Goal: Find specific page/section: Find specific page/section

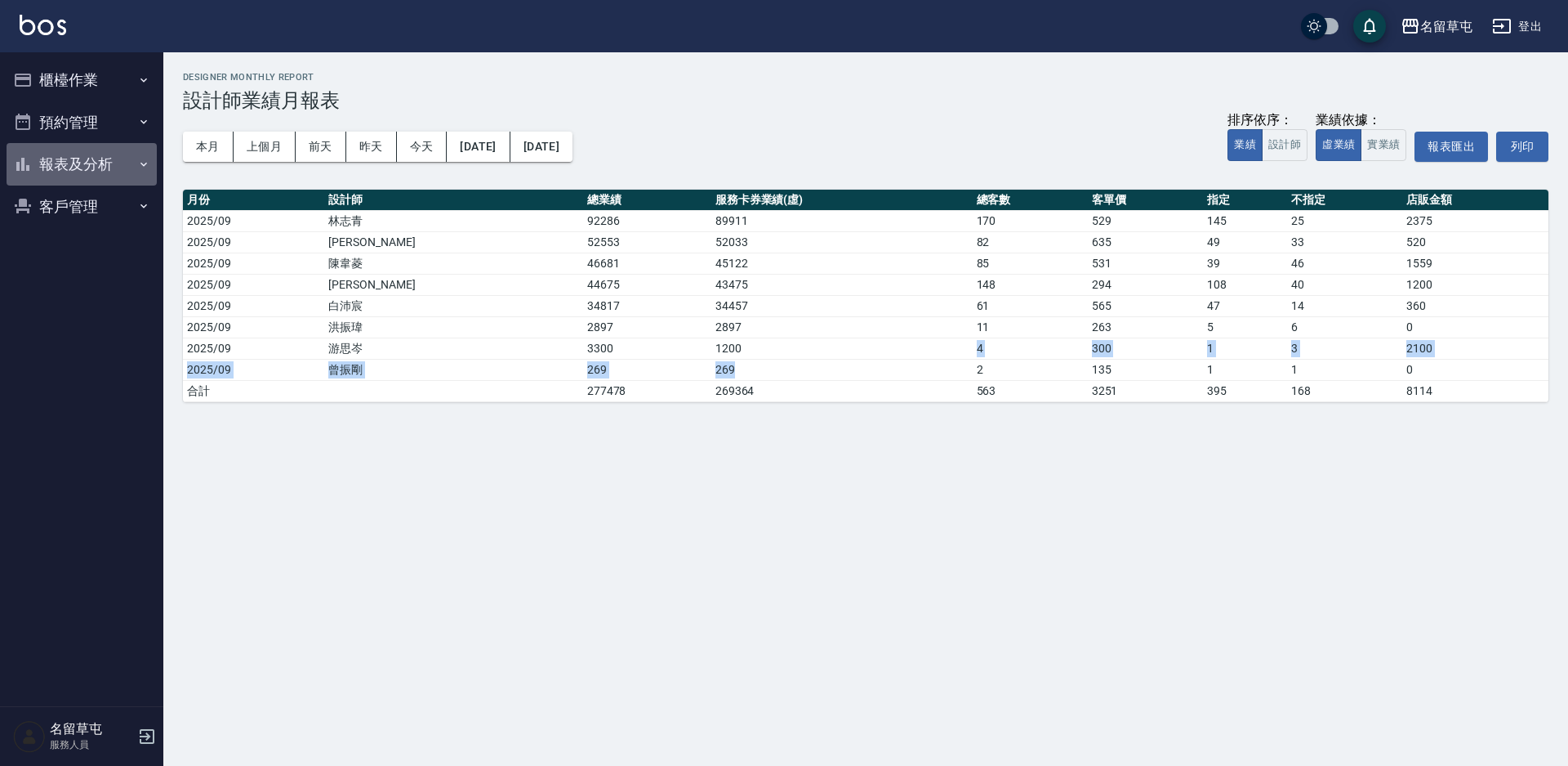
click at [84, 165] on button "報表及分析" at bounding box center [82, 164] width 151 height 42
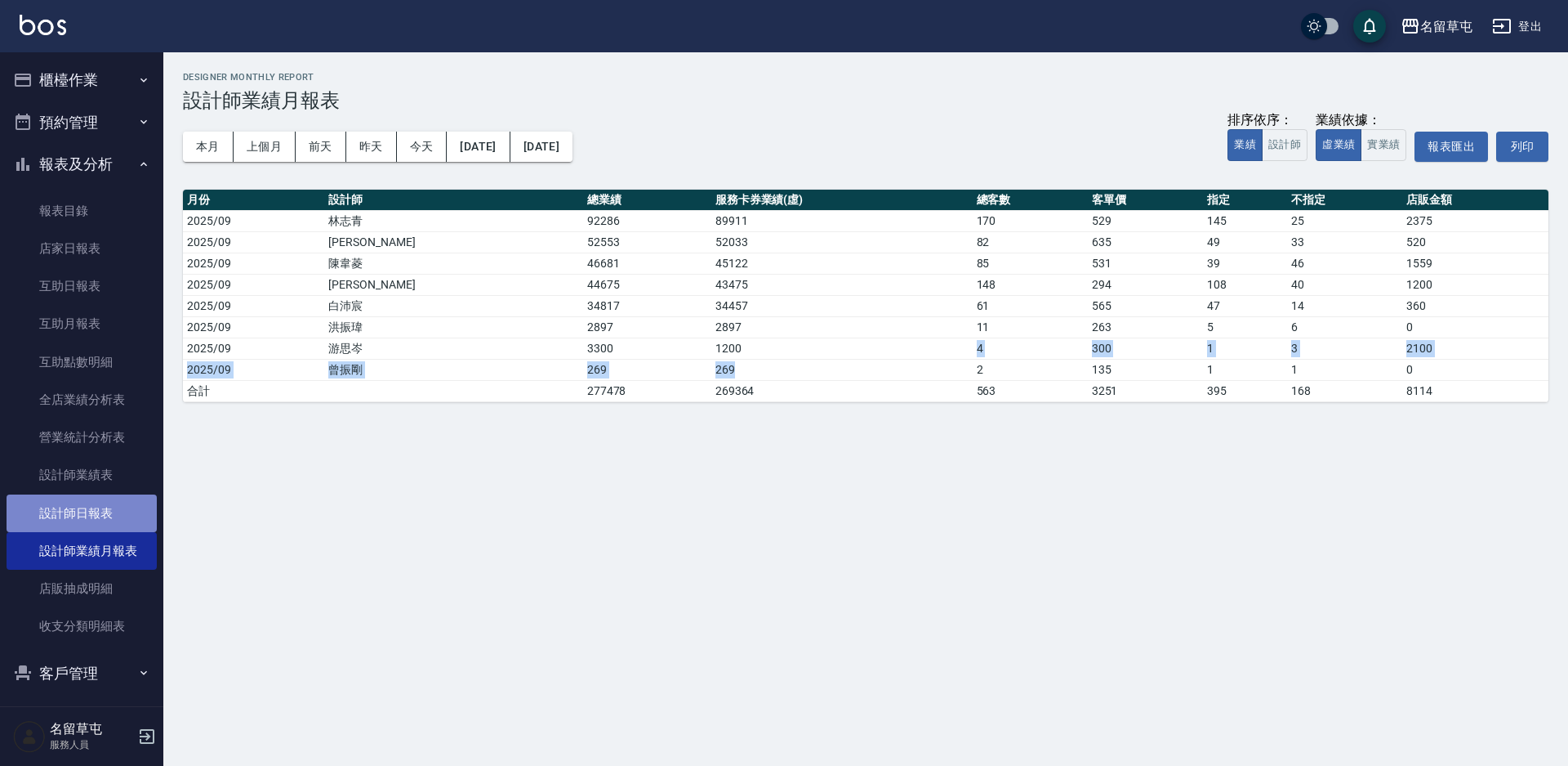
click at [89, 512] on link "設計師日報表" at bounding box center [82, 513] width 151 height 38
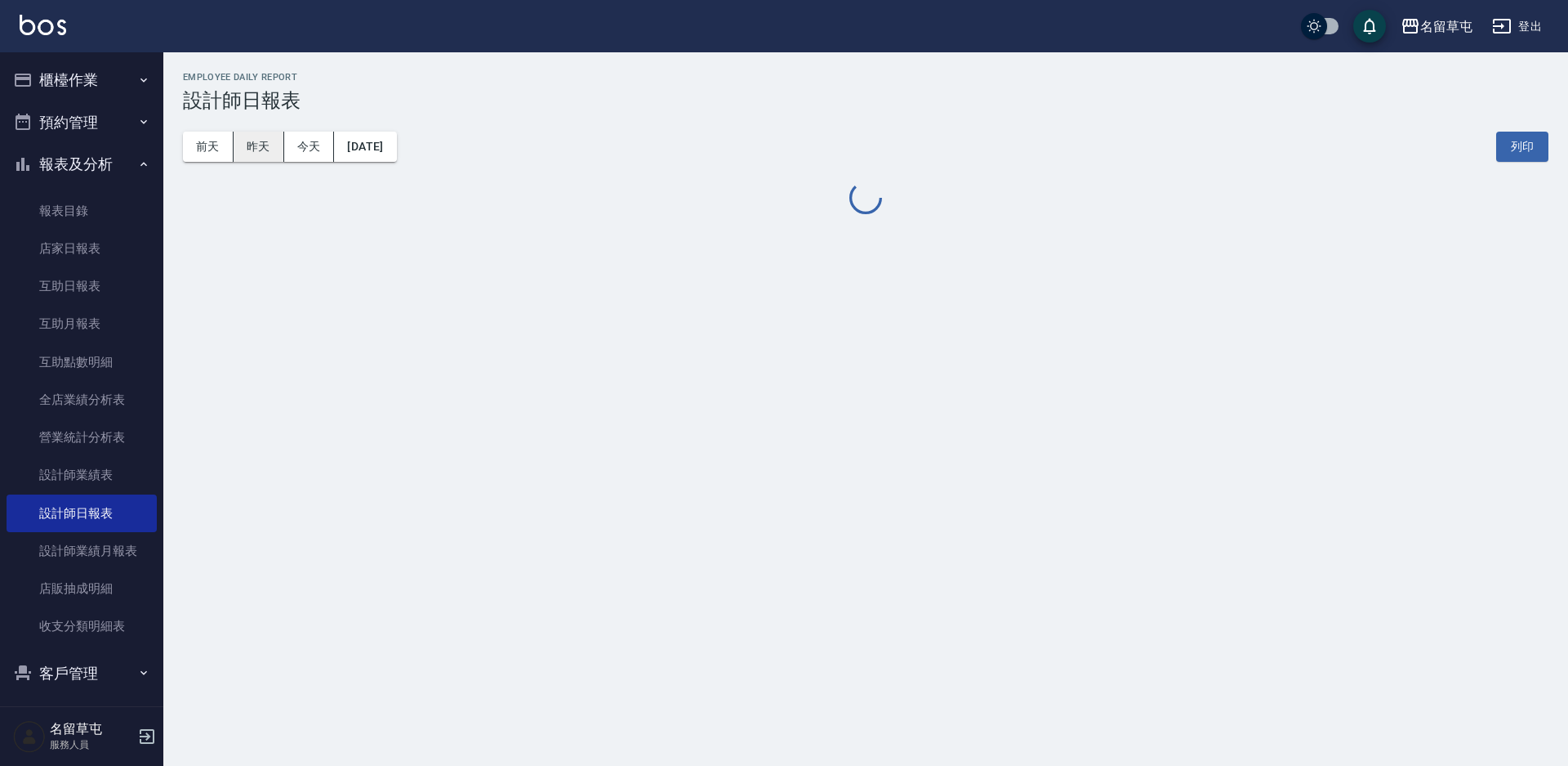
click at [259, 141] on button "昨天" at bounding box center [258, 146] width 50 height 30
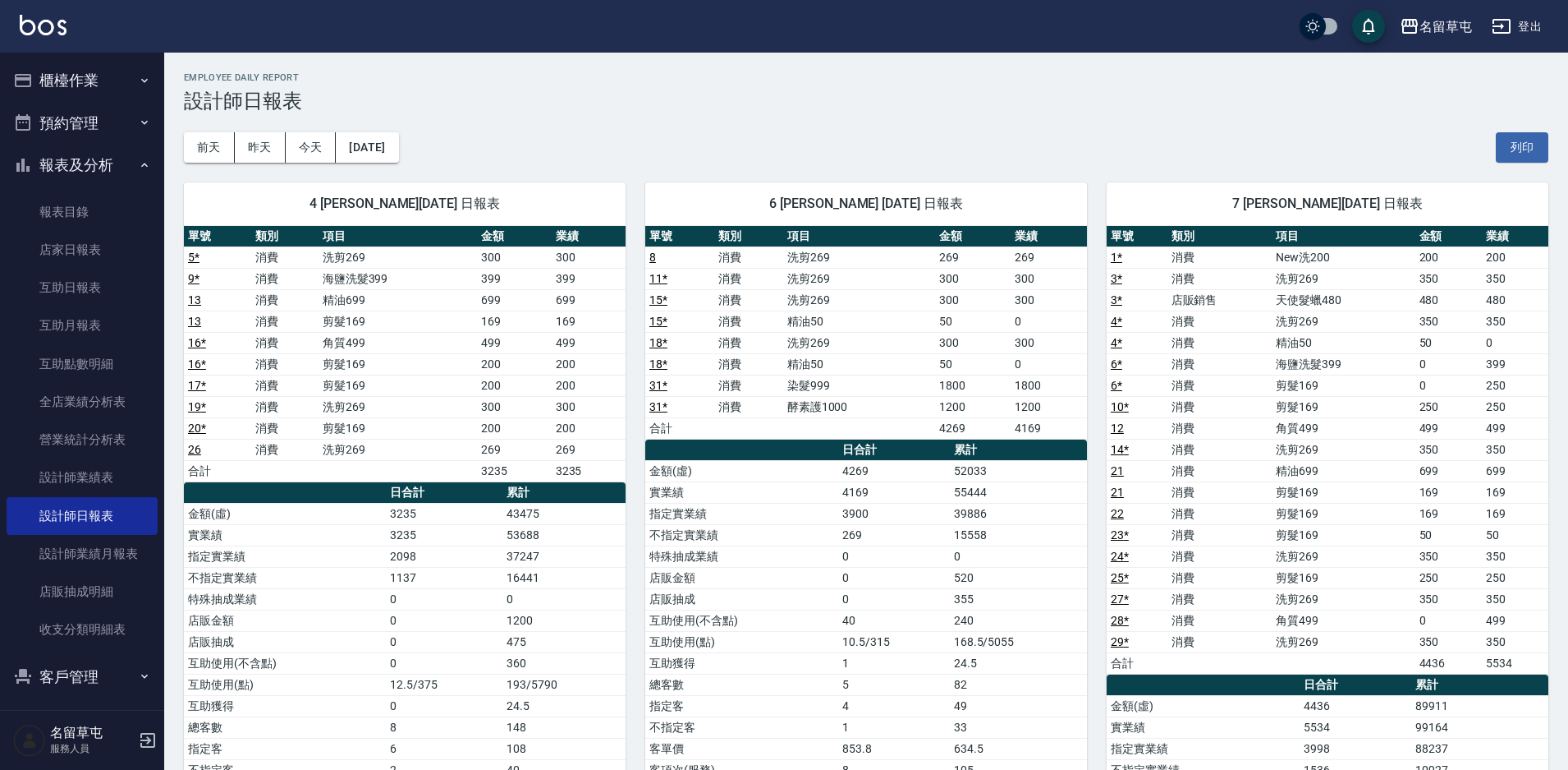
click at [50, 88] on button "櫃檯作業" at bounding box center [82, 80] width 151 height 42
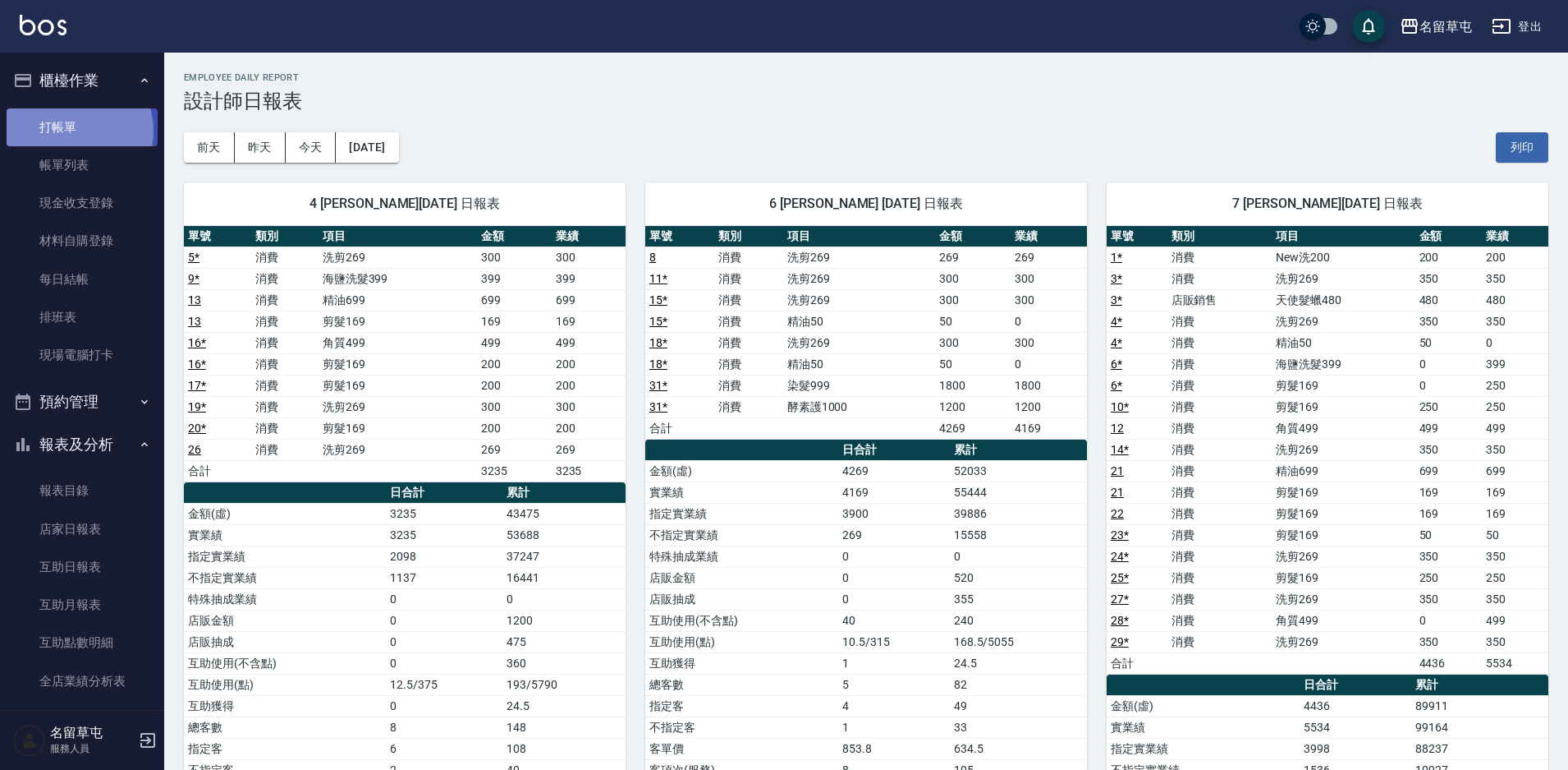
click at [73, 130] on link "打帳單" at bounding box center [82, 126] width 151 height 38
